Goal: Information Seeking & Learning: Learn about a topic

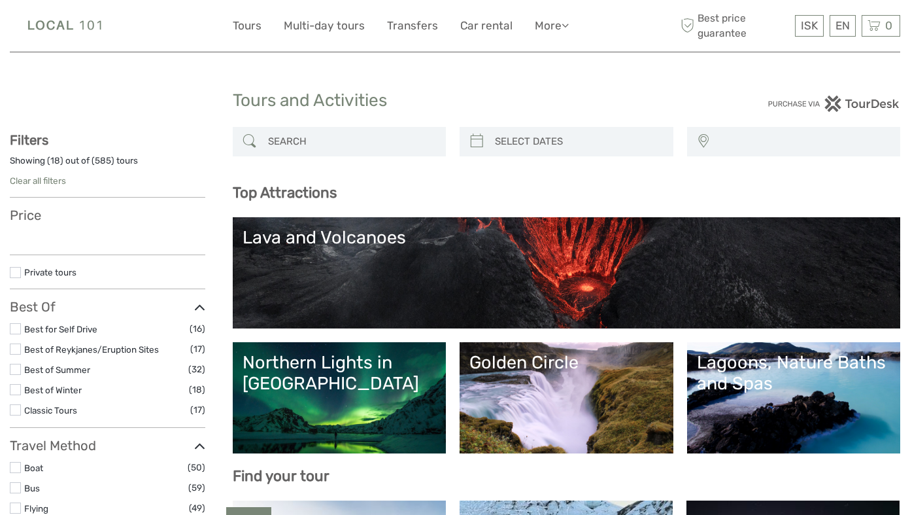
select select
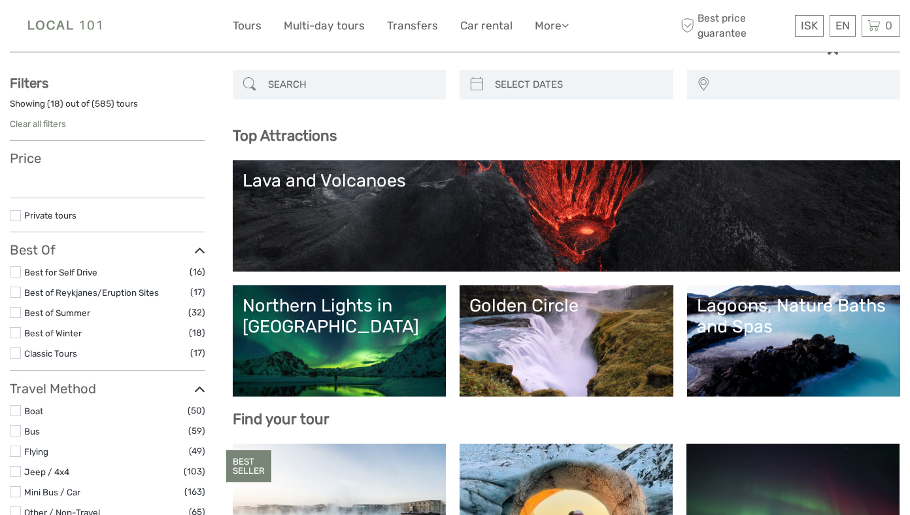
select select
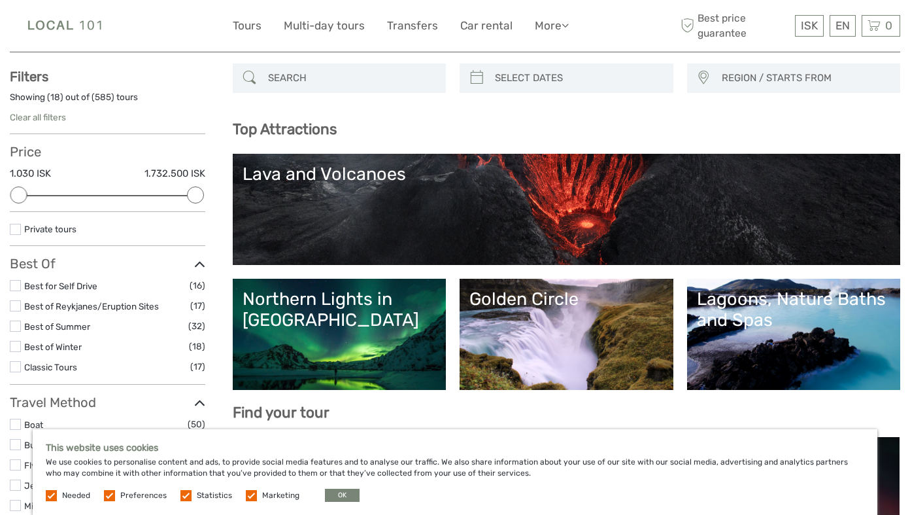
click at [525, 348] on link "Golden Circle" at bounding box center [566, 334] width 194 height 92
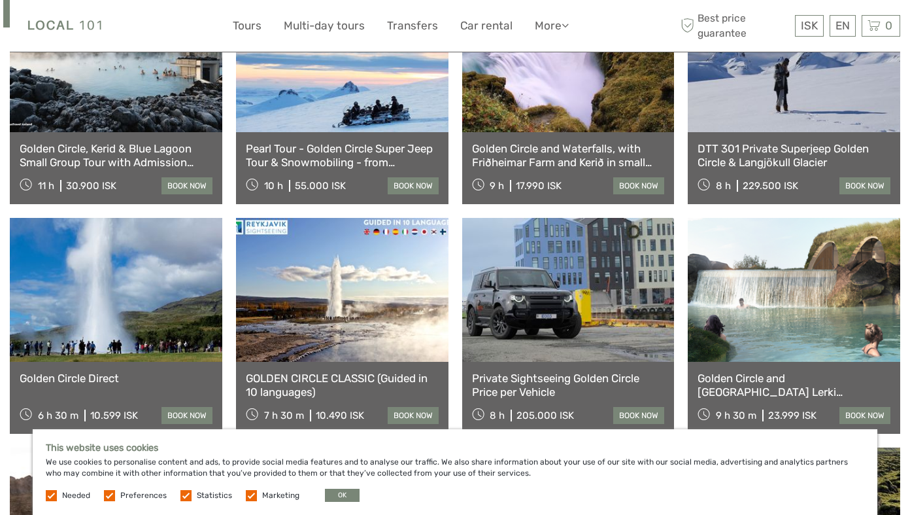
scroll to position [760, 0]
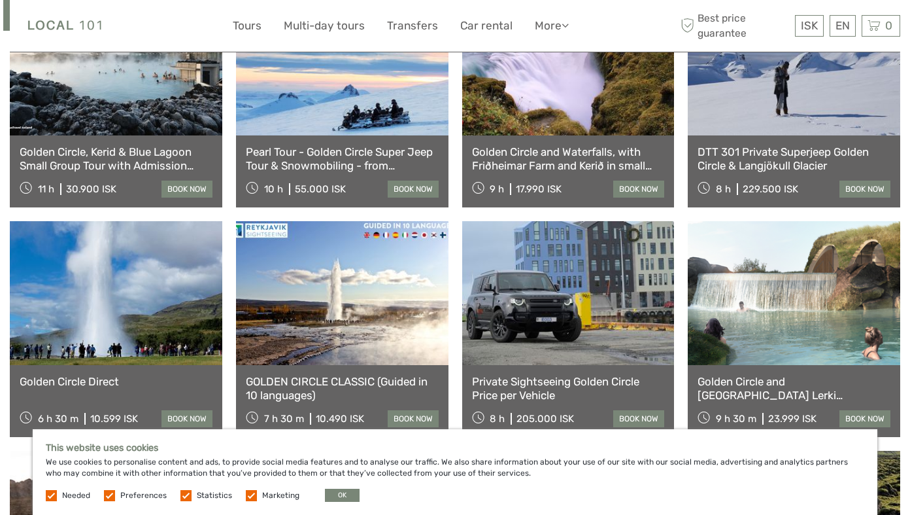
click at [560, 145] on link "Golden Circle and Waterfalls, with Friðheimar Farm and Kerið in small group" at bounding box center [568, 158] width 193 height 27
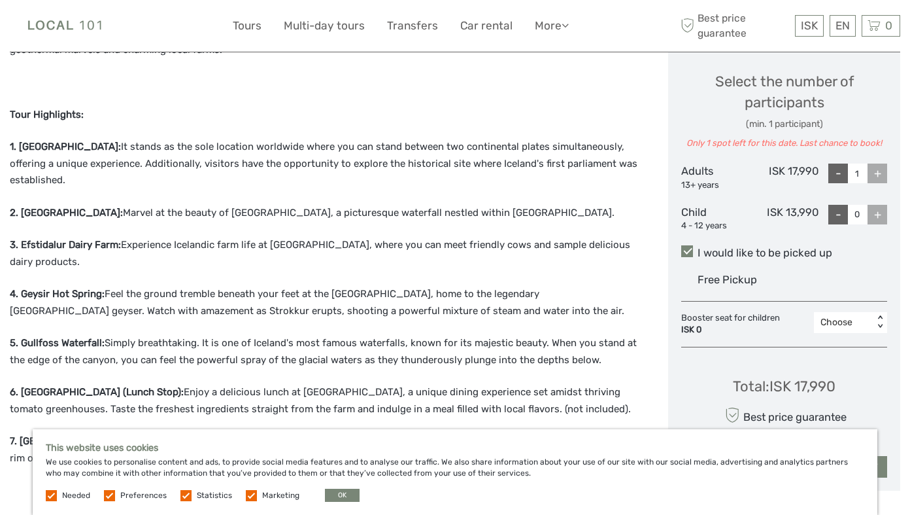
scroll to position [553, 0]
drag, startPoint x: 128, startPoint y: 146, endPoint x: 19, endPoint y: 151, distance: 109.3
click at [18, 150] on strong "1. Thingvellir National Park:" at bounding box center [65, 146] width 111 height 12
copy strong "Thingvellir National Park"
